Goal: Navigation & Orientation: Find specific page/section

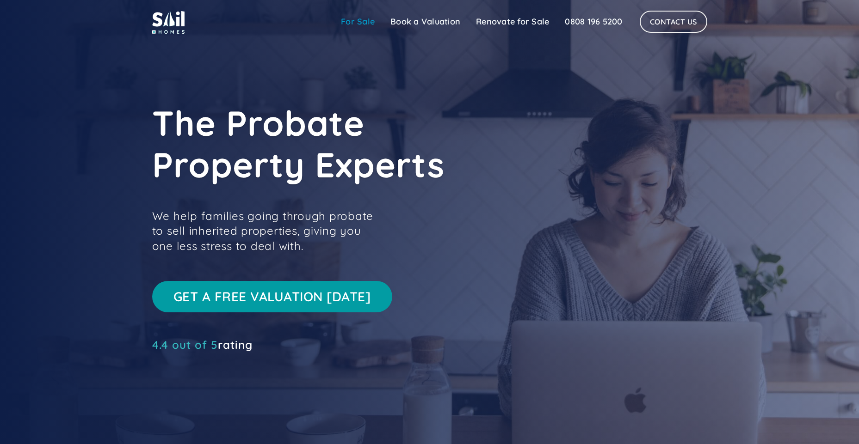
click at [367, 14] on link "For Sale" at bounding box center [357, 21] width 49 height 18
